Goal: Transaction & Acquisition: Purchase product/service

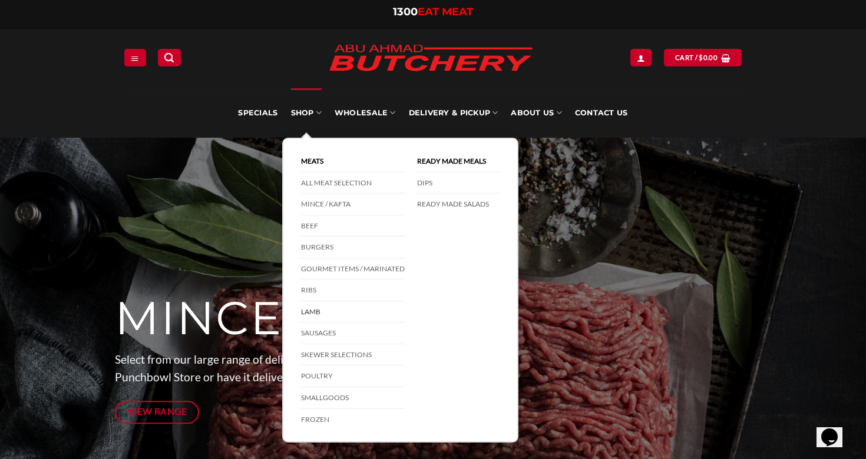
click at [311, 310] on link "Lamb" at bounding box center [353, 313] width 104 height 22
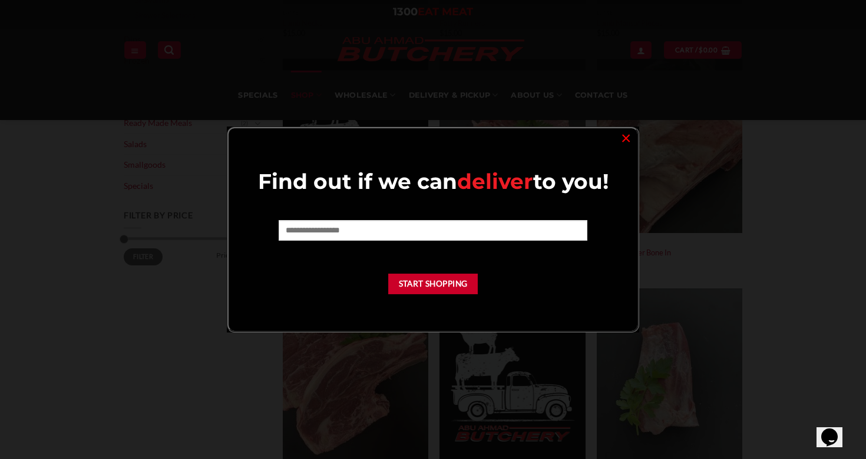
scroll to position [365, 0]
click at [628, 143] on link "×" at bounding box center [625, 138] width 17 height 16
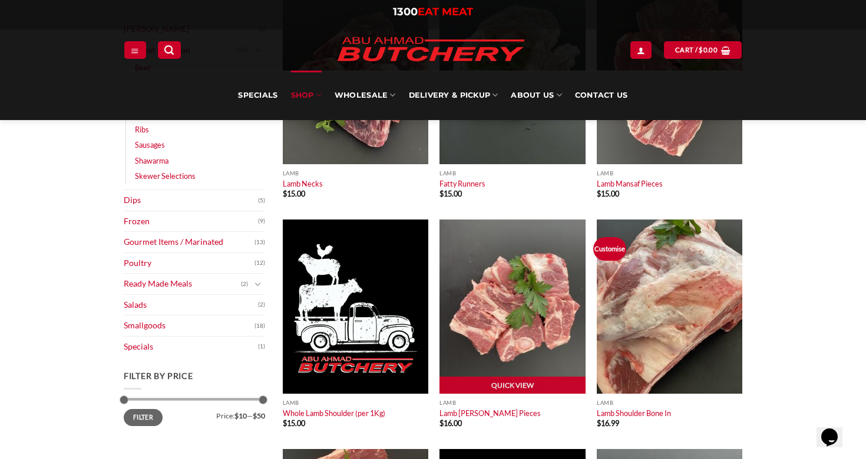
scroll to position [204, 0]
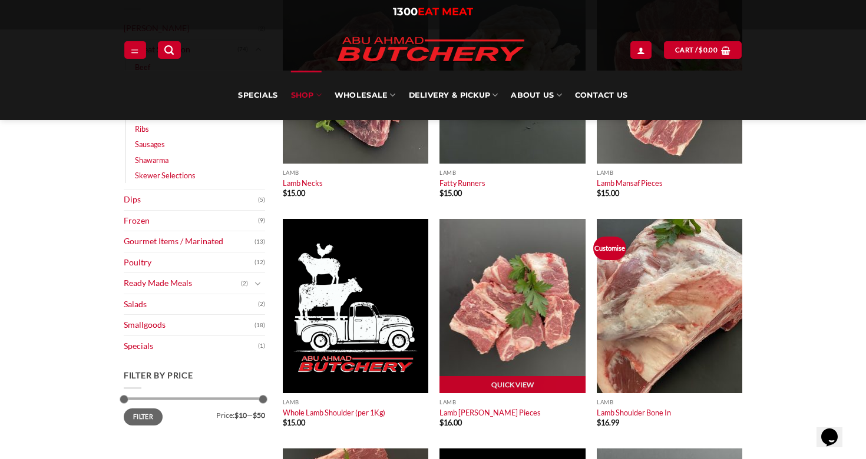
click at [487, 329] on img at bounding box center [511, 306] width 145 height 174
